Goal: Register for event/course

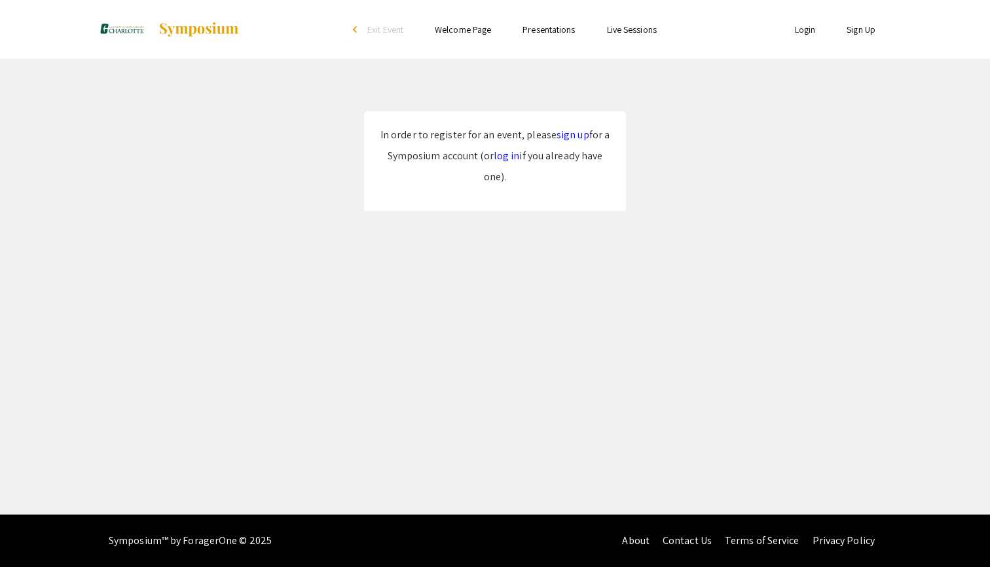
click at [565, 130] on link "sign up" at bounding box center [573, 135] width 33 height 14
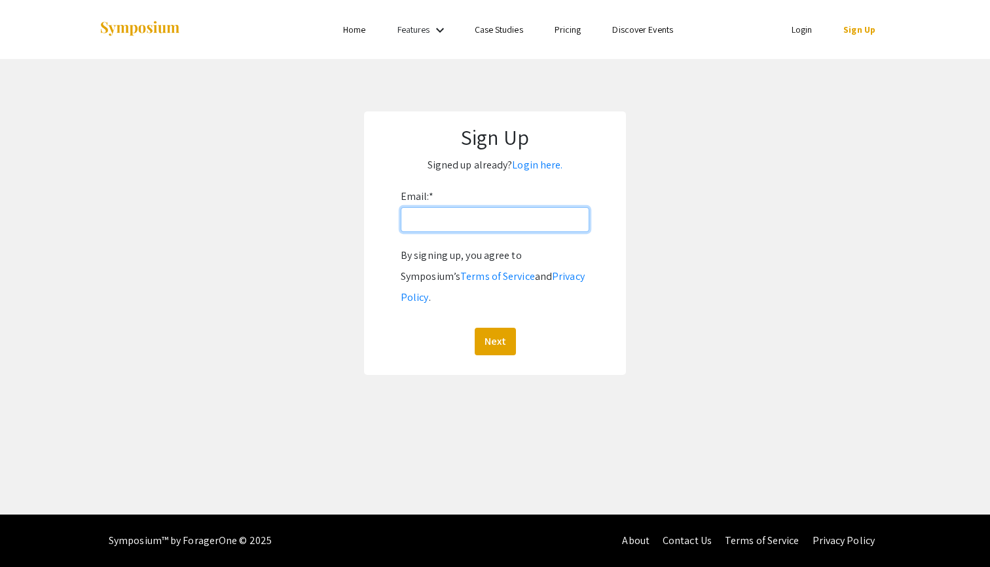
click at [494, 222] on input "Email: *" at bounding box center [495, 219] width 189 height 25
type input "[EMAIL_ADDRESS][DOMAIN_NAME]"
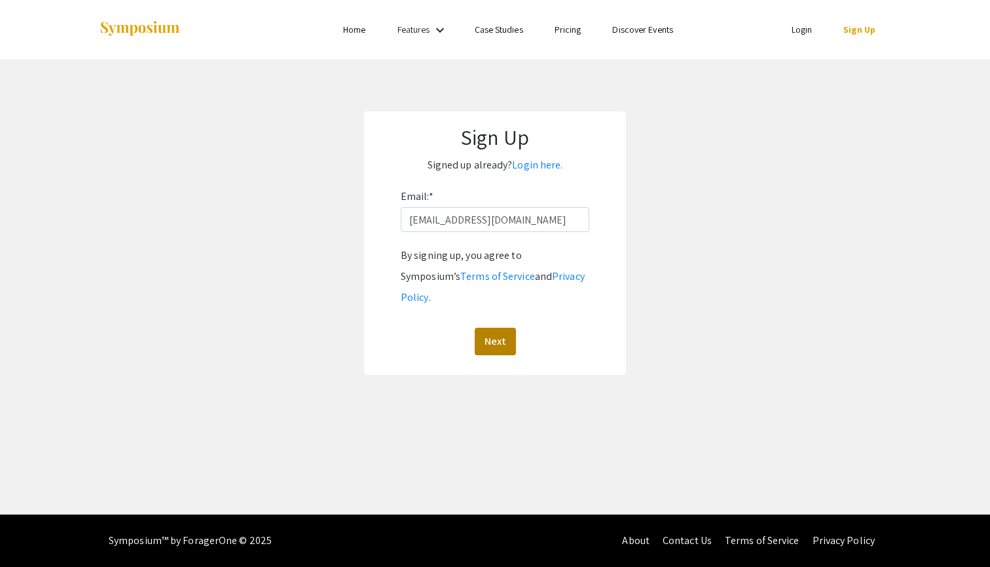
click at [510, 328] on button "Next" at bounding box center [495, 342] width 41 height 28
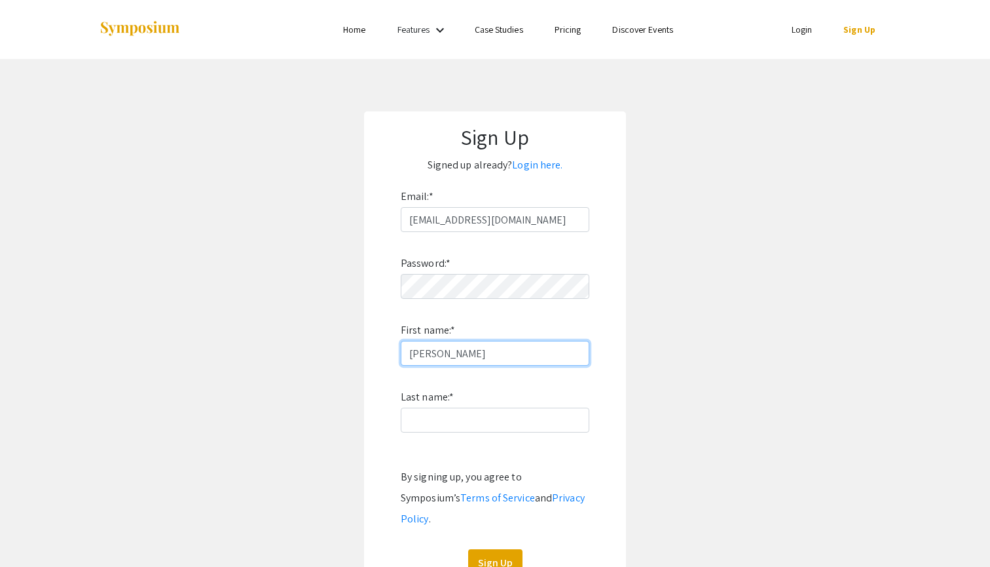
type input "[PERSON_NAME]"
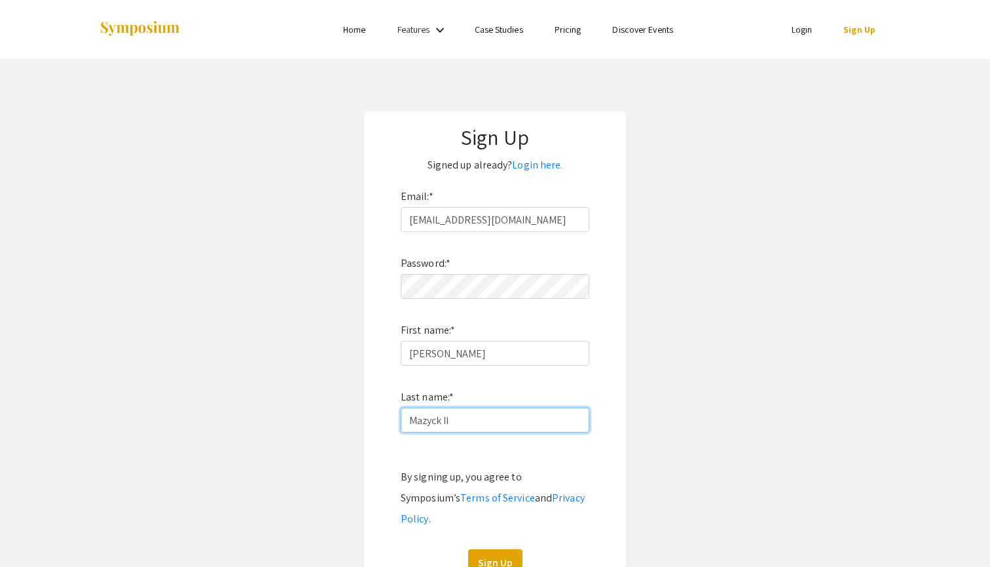
type input "Mazyck II"
click at [350, 486] on app-signup "Sign Up Signed up already? Login here. Email: * rmazyck@charlotte.edu Password:…" at bounding box center [495, 353] width 990 height 485
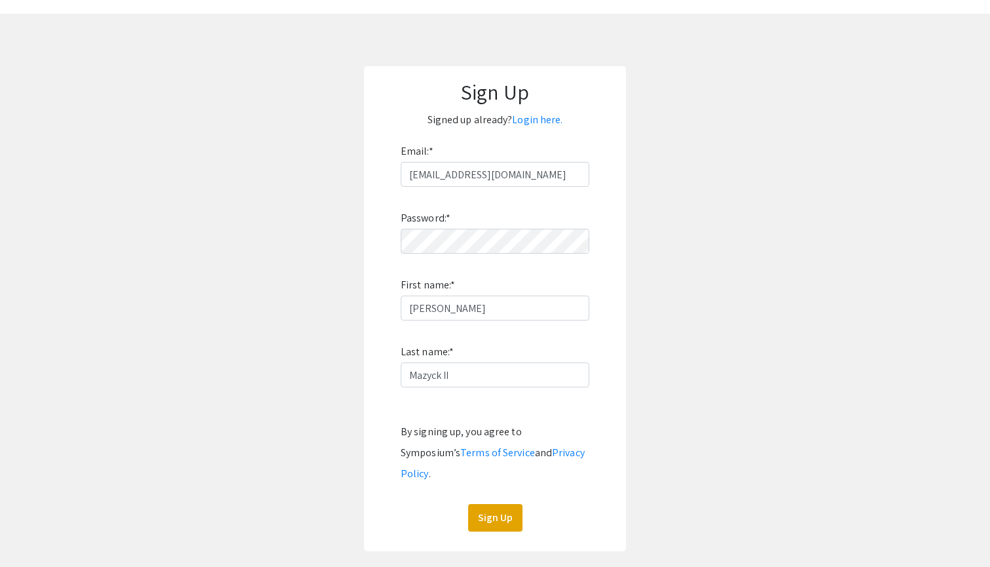
scroll to position [66, 0]
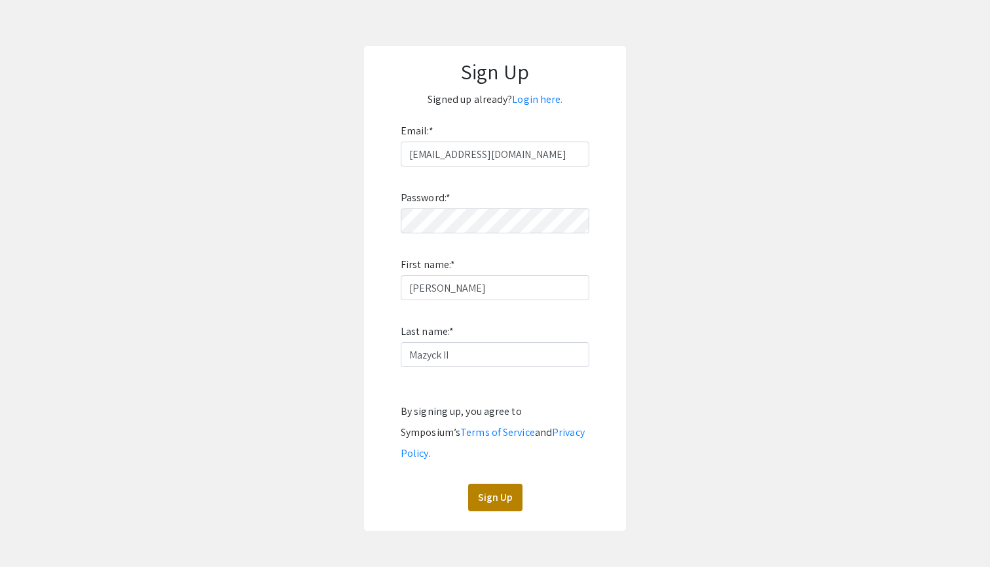
click at [495, 483] on button "Sign Up" at bounding box center [495, 497] width 54 height 28
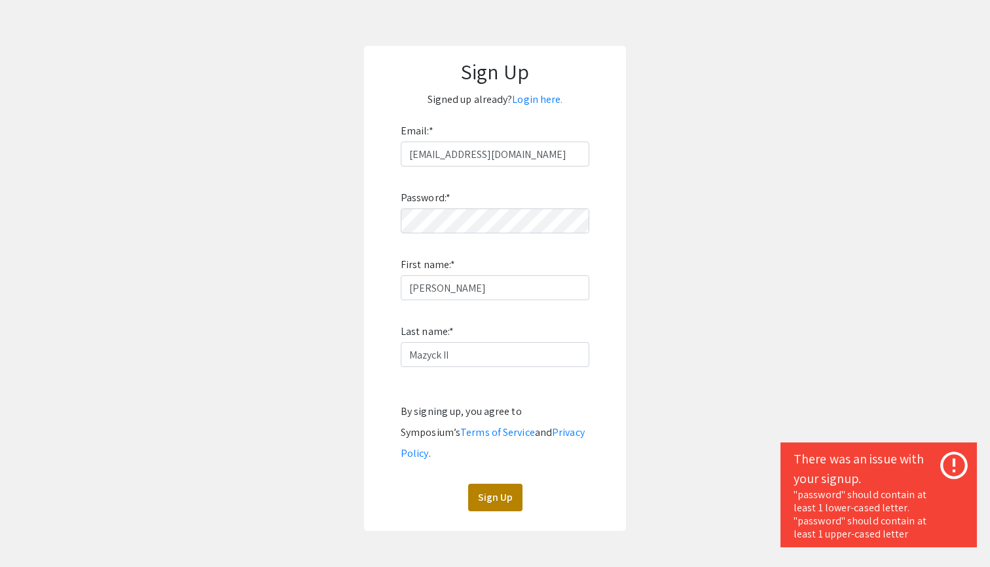
click at [496, 483] on button "Sign Up" at bounding box center [495, 497] width 54 height 28
click at [530, 100] on link "Login here." at bounding box center [537, 99] width 50 height 14
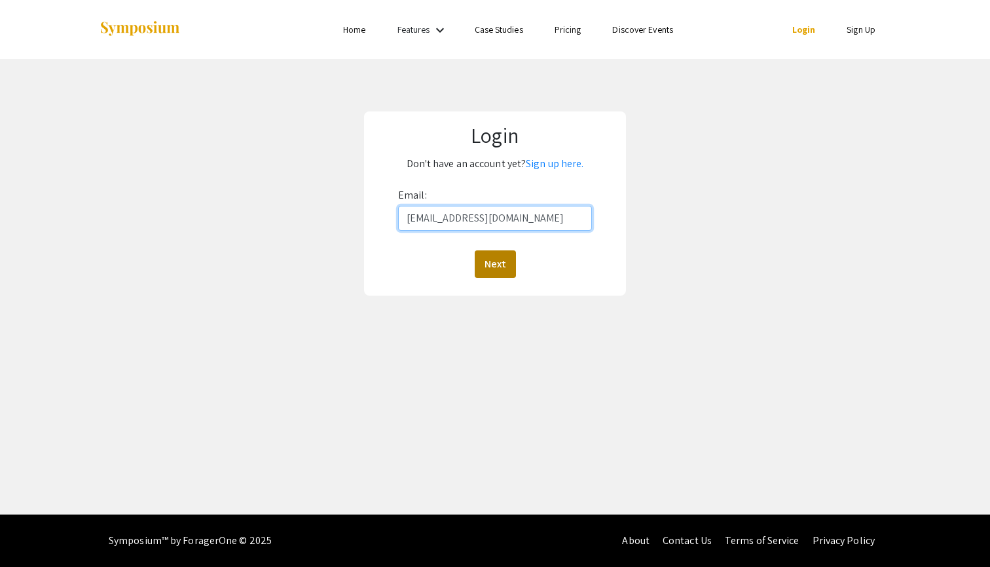
type input "[EMAIL_ADDRESS][DOMAIN_NAME]"
click at [499, 269] on button "Next" at bounding box center [495, 264] width 41 height 28
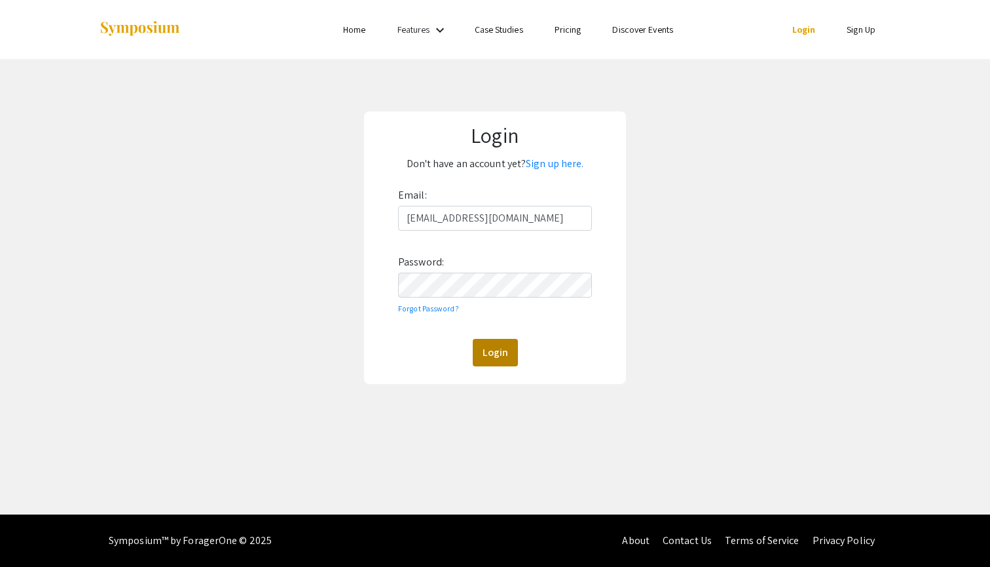
click at [480, 352] on button "Login" at bounding box center [495, 353] width 45 height 28
click at [558, 166] on link "Sign up here." at bounding box center [555, 164] width 58 height 14
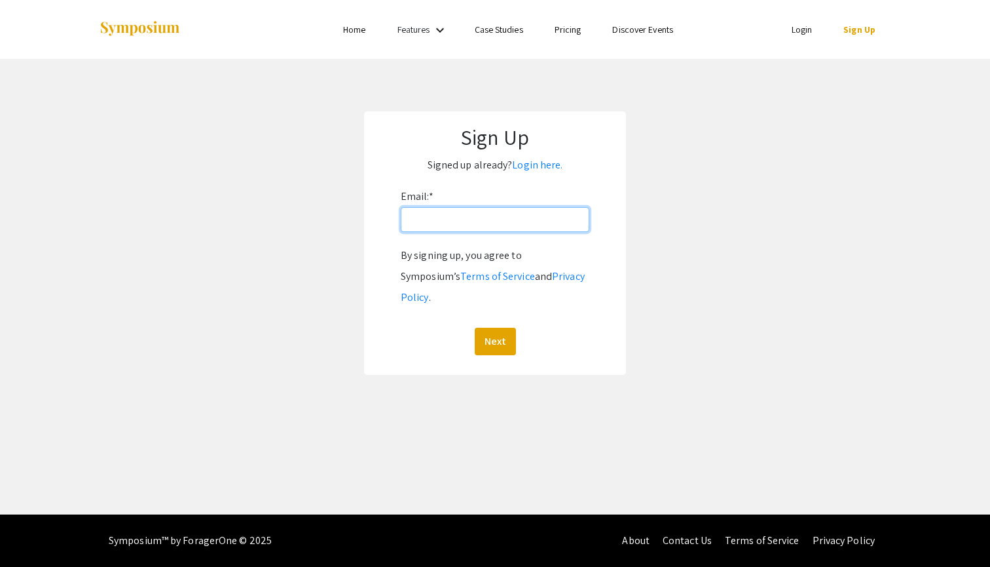
click at [431, 218] on input "Email: *" at bounding box center [495, 219] width 189 height 25
type input "[EMAIL_ADDRESS][DOMAIN_NAME]"
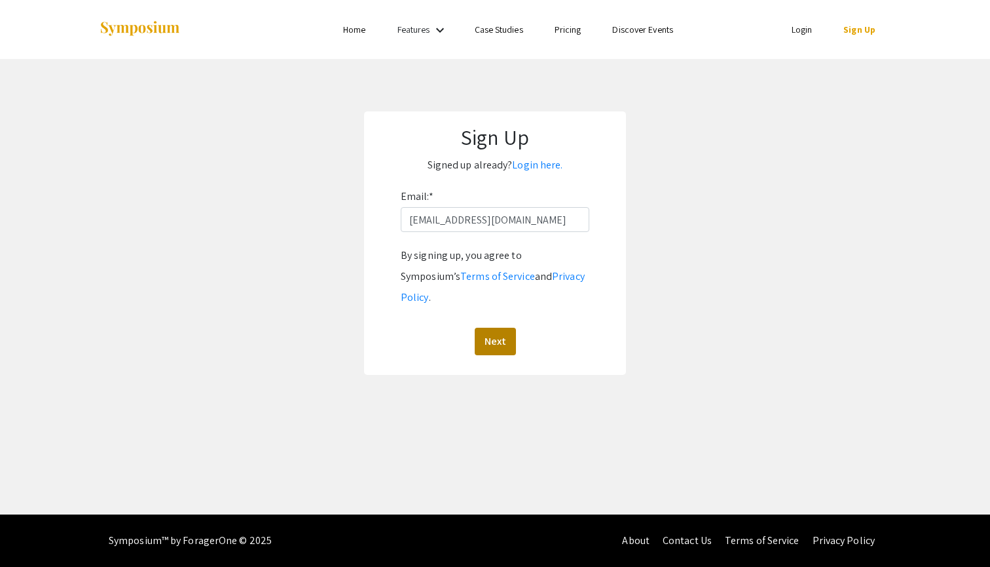
click at [493, 328] on button "Next" at bounding box center [495, 342] width 41 height 28
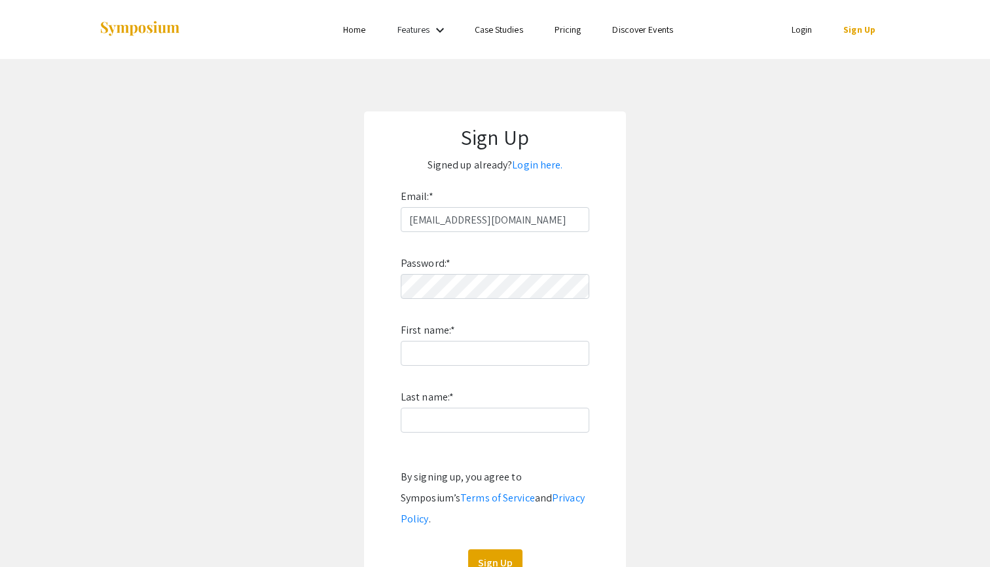
click at [483, 299] on div "Password: * First name: * Last name: * By signing up, you agree to Symposium’s …" at bounding box center [495, 404] width 189 height 345
type input "[PERSON_NAME]"
type input "Mazyck II"
click at [479, 553] on button "Sign Up" at bounding box center [495, 563] width 54 height 28
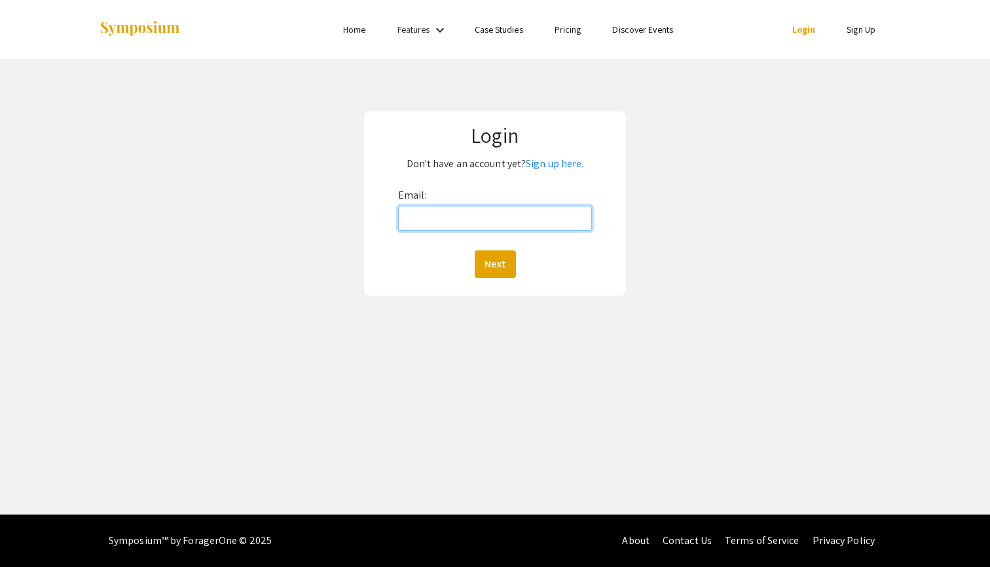
type input "[EMAIL_ADDRESS][DOMAIN_NAME]"
click at [495, 263] on button "Next" at bounding box center [495, 264] width 41 height 28
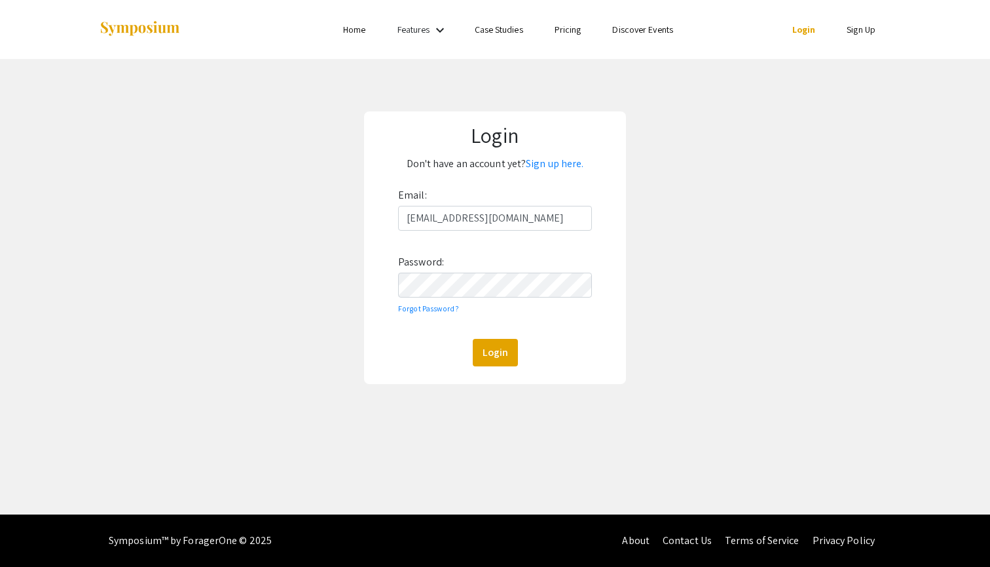
click at [495, 352] on button "Login" at bounding box center [495, 353] width 45 height 28
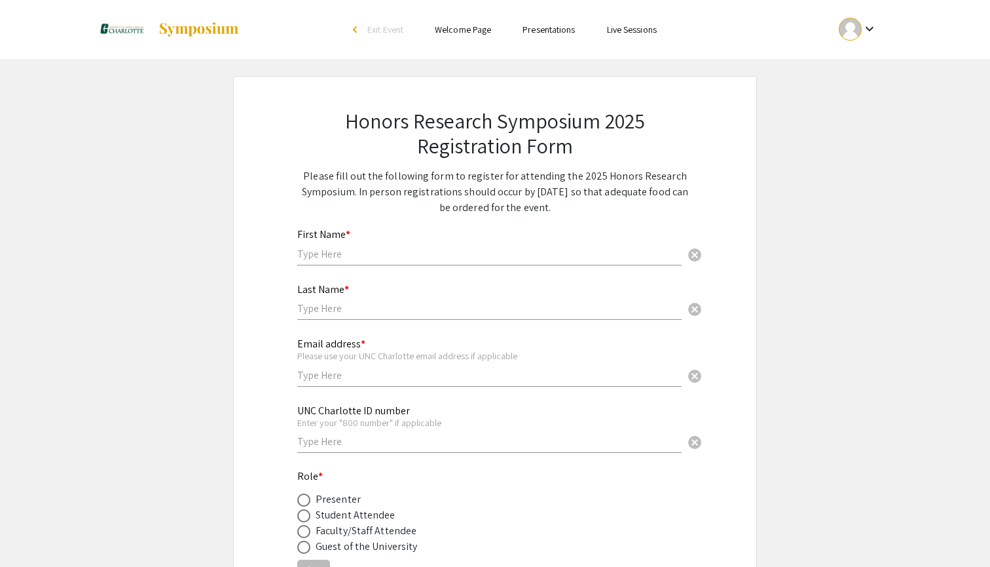
click at [474, 244] on div "First Name * cancel" at bounding box center [489, 240] width 384 height 50
type input "[PERSON_NAME]"
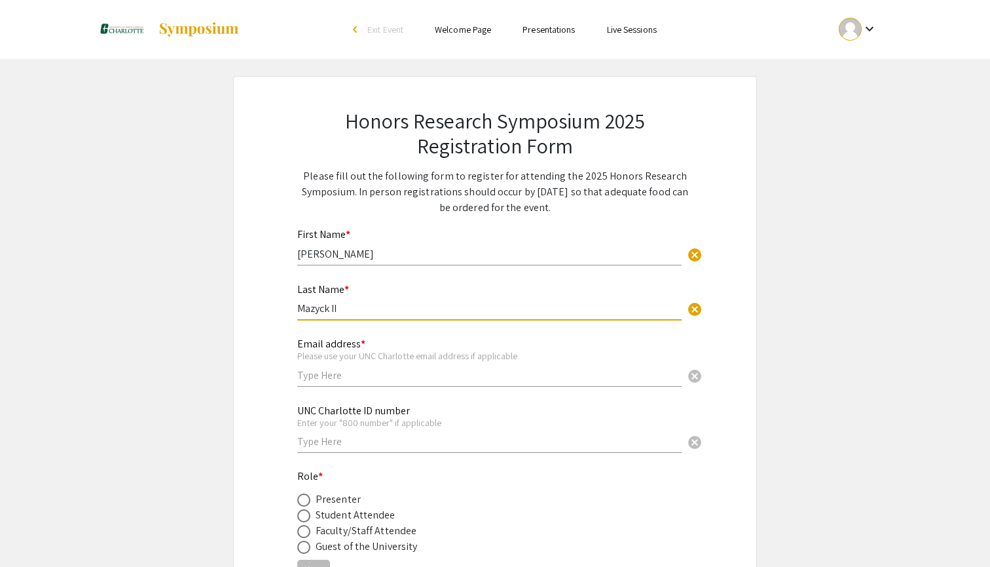
type input "Mazyck II"
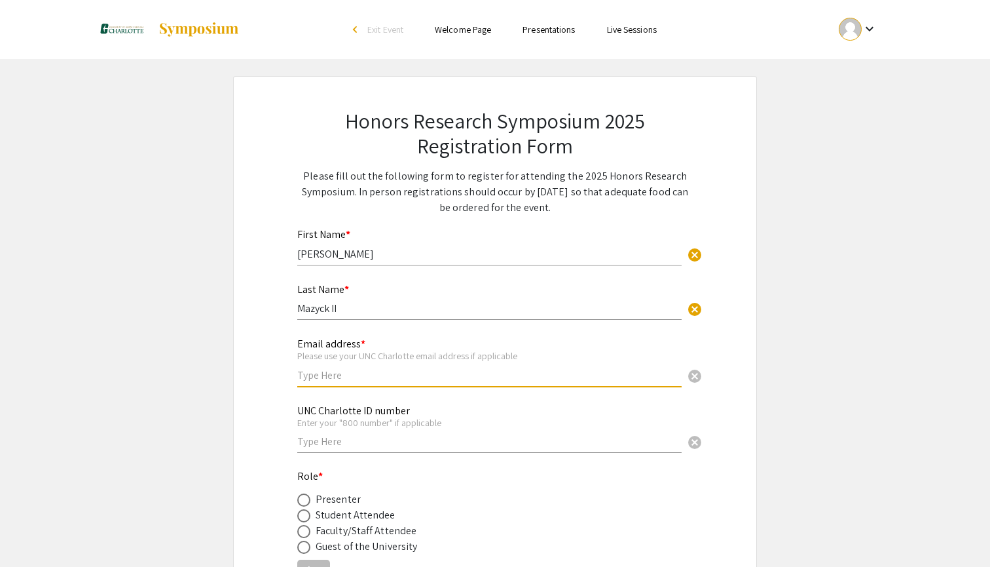
type input "[EMAIL_ADDRESS][DOMAIN_NAME]"
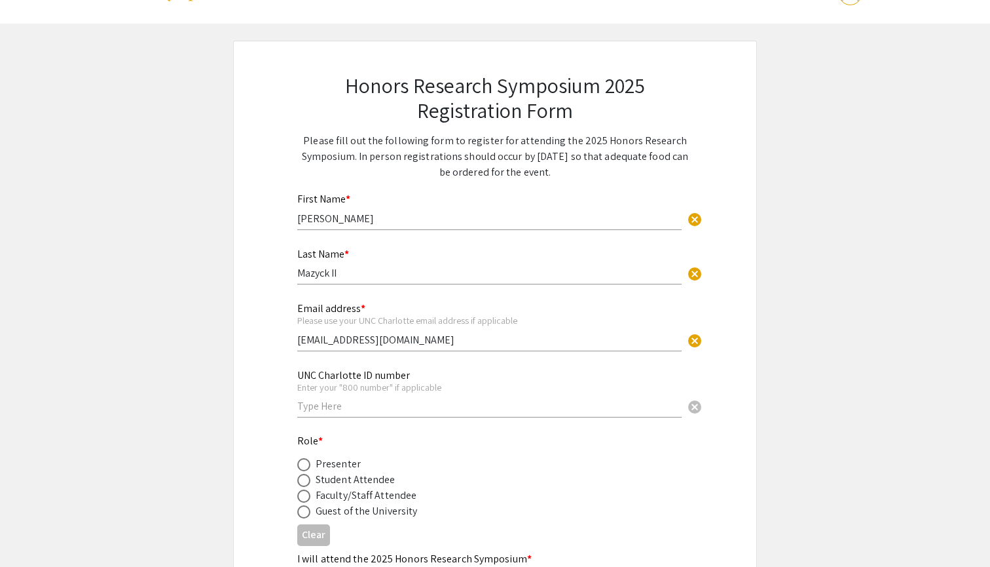
scroll to position [51, 0]
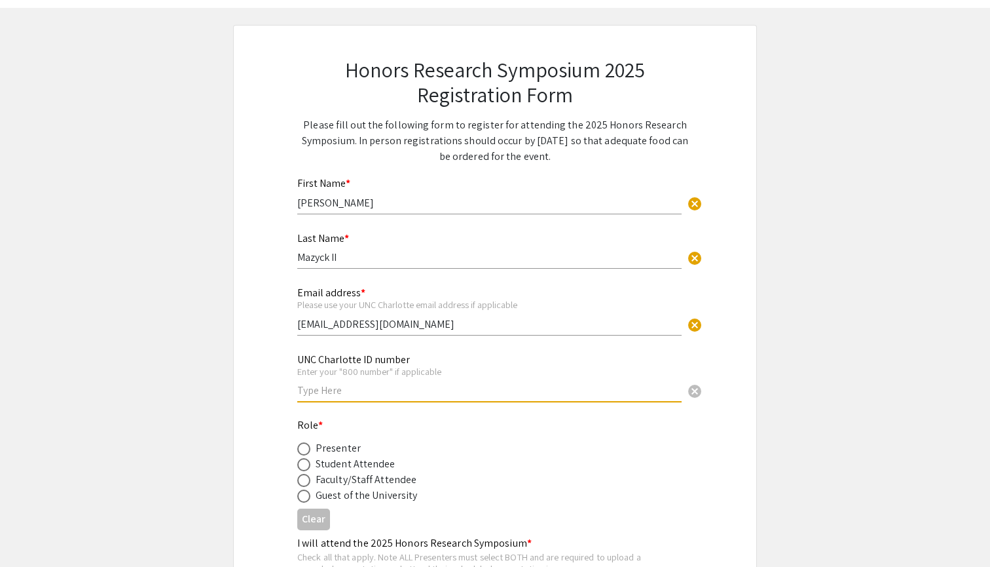
click at [391, 397] on input "text" at bounding box center [489, 390] width 384 height 14
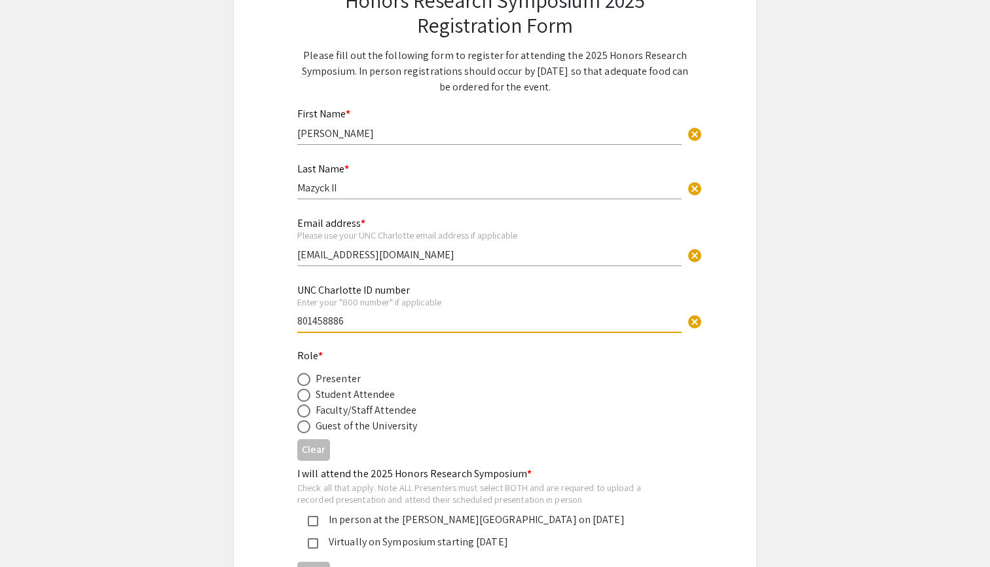
scroll to position [131, 0]
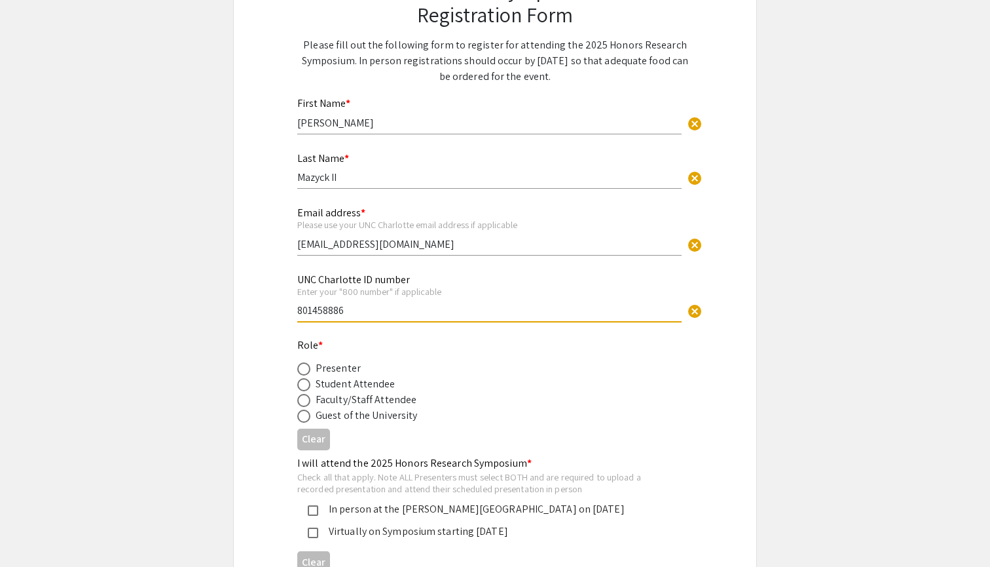
type input "801458886"
click at [305, 385] on span at bounding box center [303, 384] width 13 height 13
click at [305, 385] on input "radio" at bounding box center [303, 384] width 13 height 13
radio input "true"
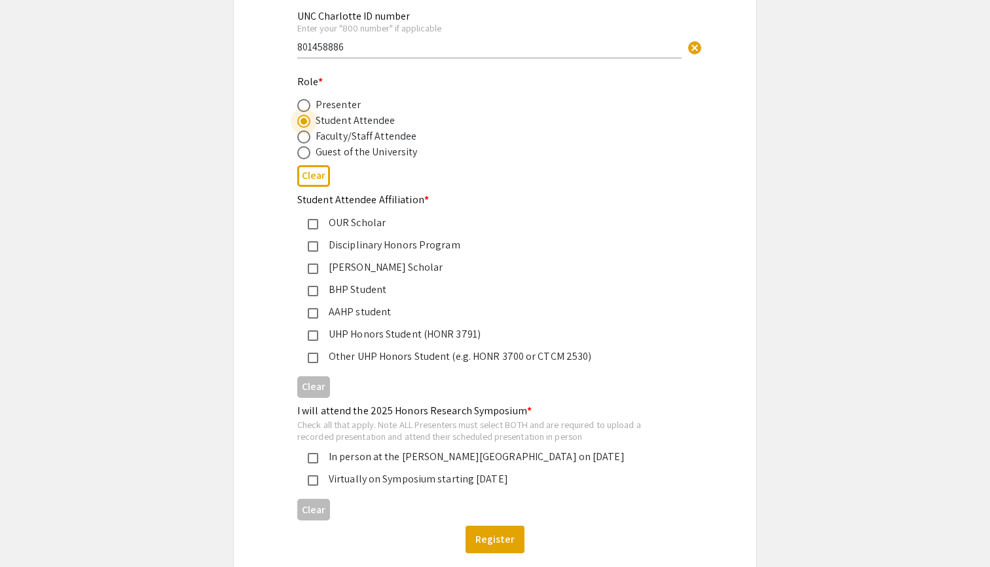
scroll to position [418, 0]
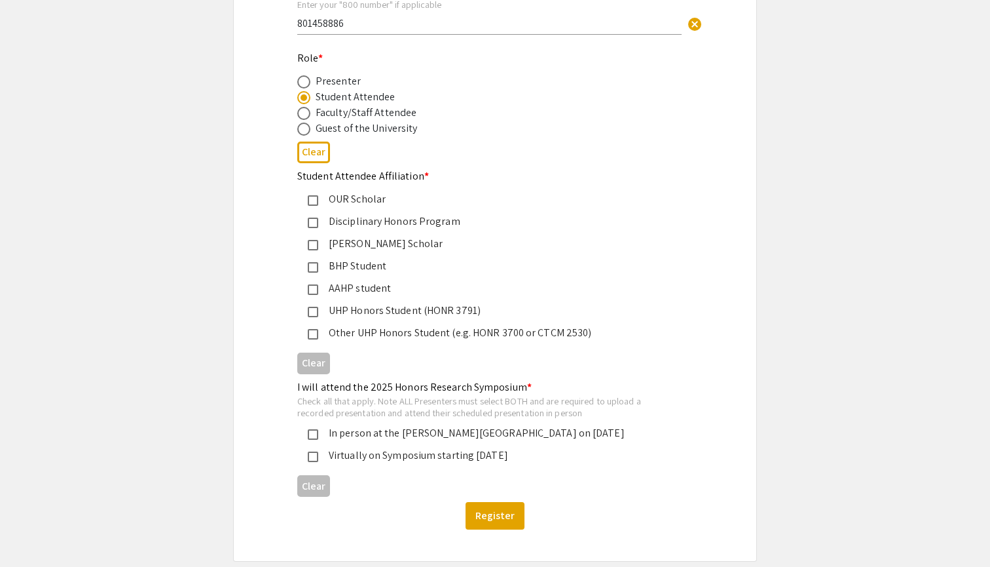
click at [310, 329] on mat-pseudo-checkbox at bounding box center [313, 334] width 10 height 10
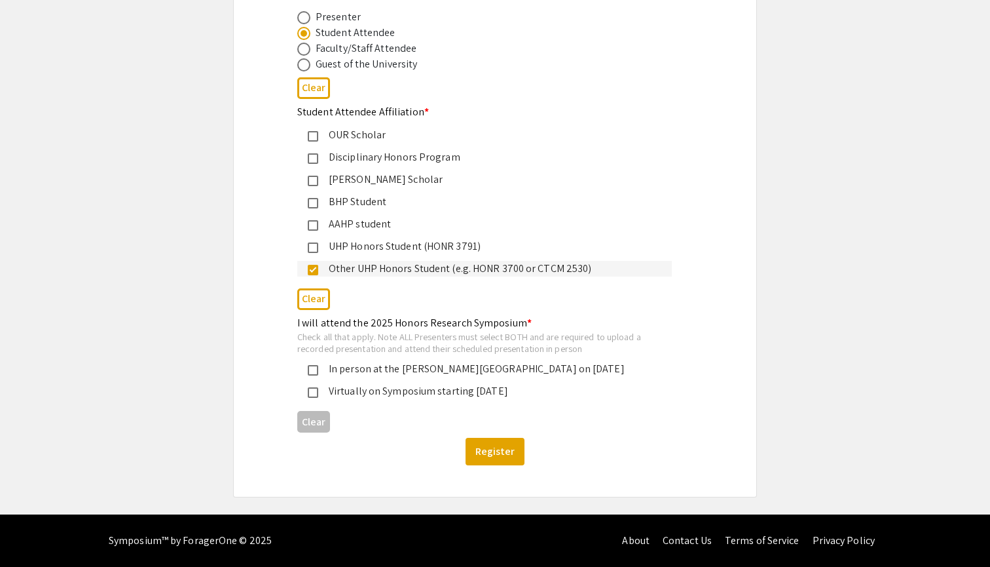
scroll to position [481, 0]
click at [310, 371] on mat-pseudo-checkbox at bounding box center [313, 370] width 10 height 10
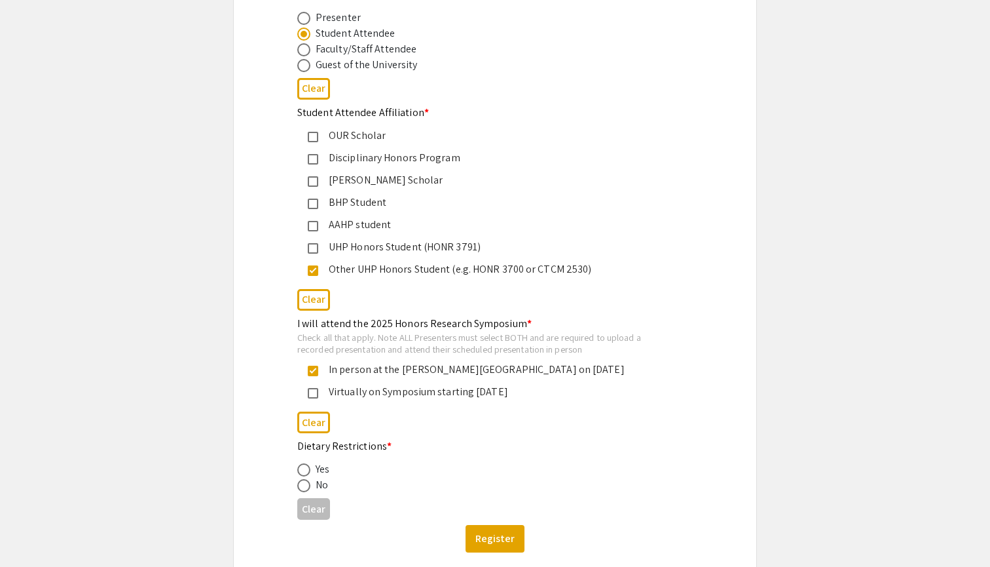
click at [302, 485] on span at bounding box center [303, 485] width 13 height 13
click at [302, 485] on input "radio" at bounding box center [303, 485] width 13 height 13
radio input "true"
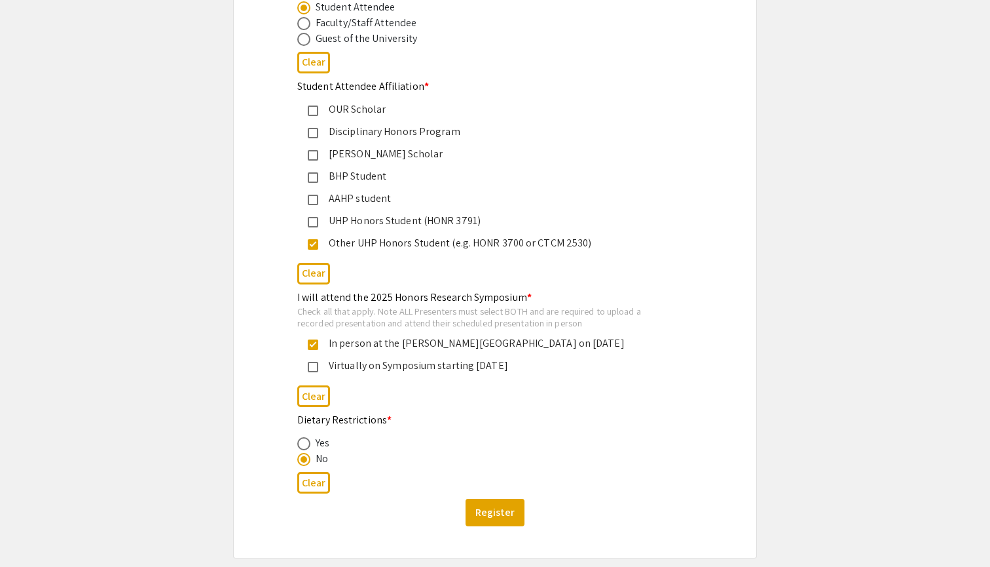
scroll to position [531, 0]
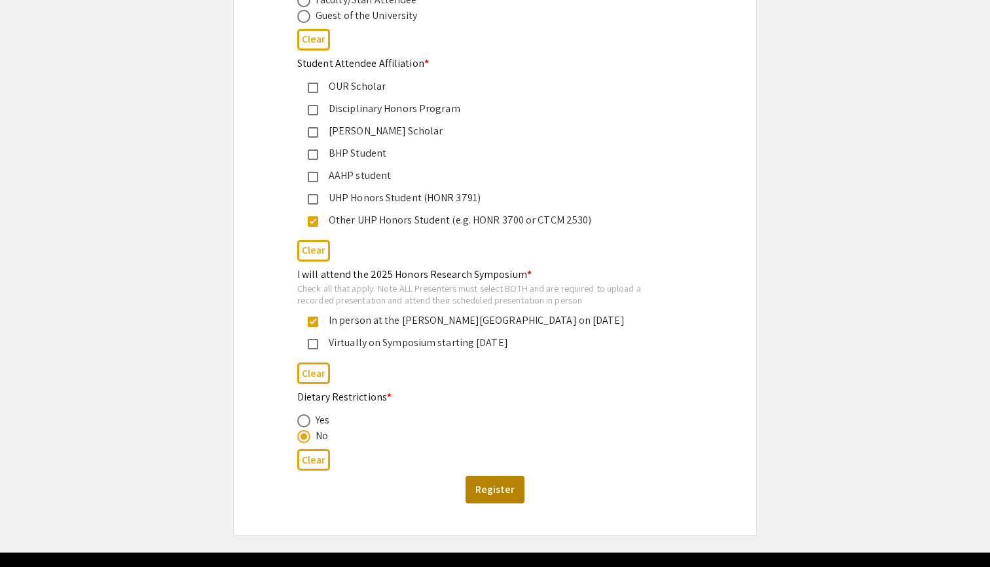
click at [509, 488] on button "Register" at bounding box center [495, 490] width 59 height 28
